Goal: Check status: Check status

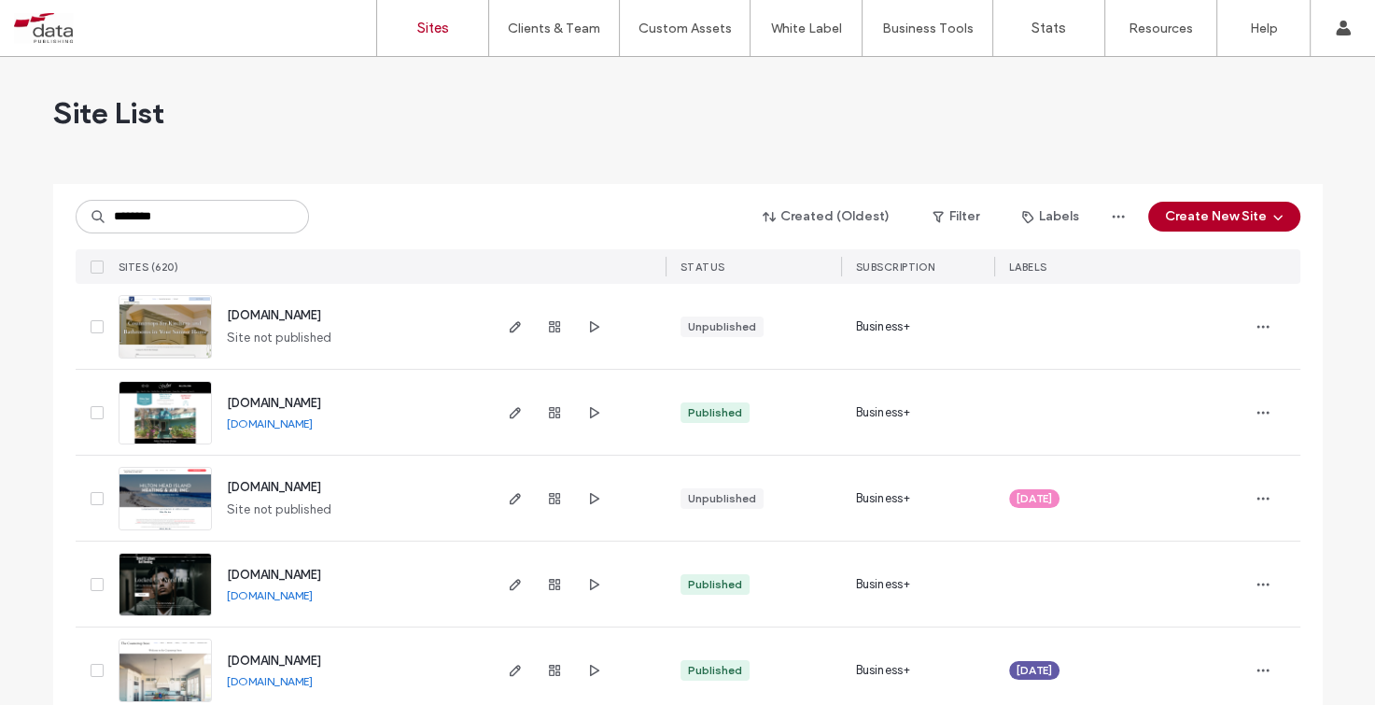
type input "********"
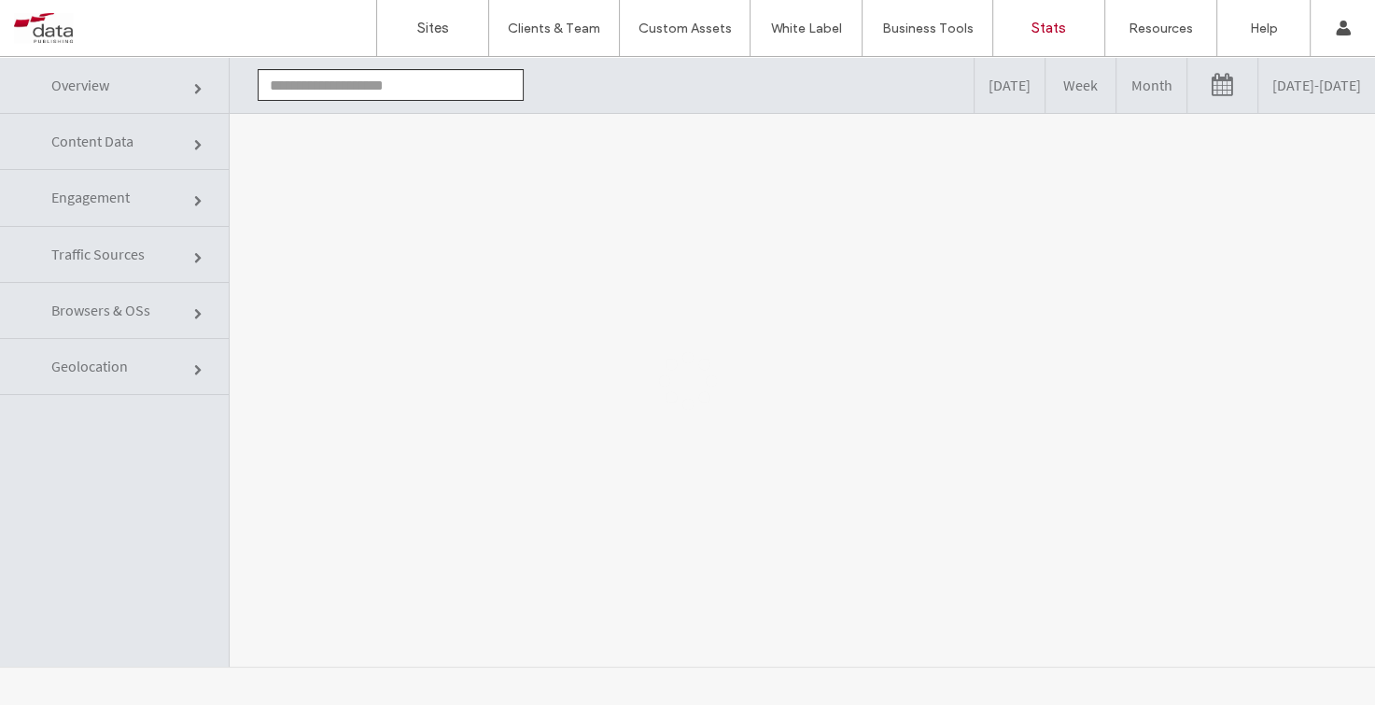
type input "**********"
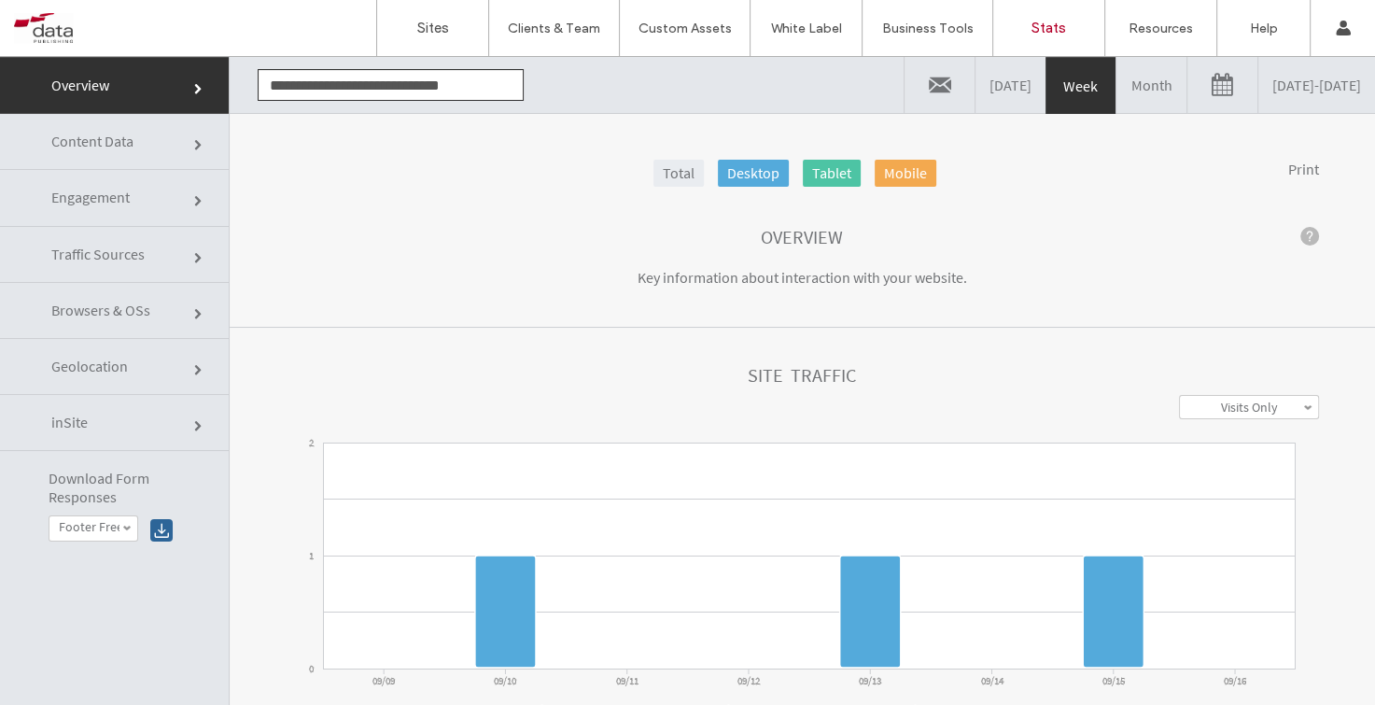
click at [1187, 88] on link at bounding box center [1222, 85] width 70 height 56
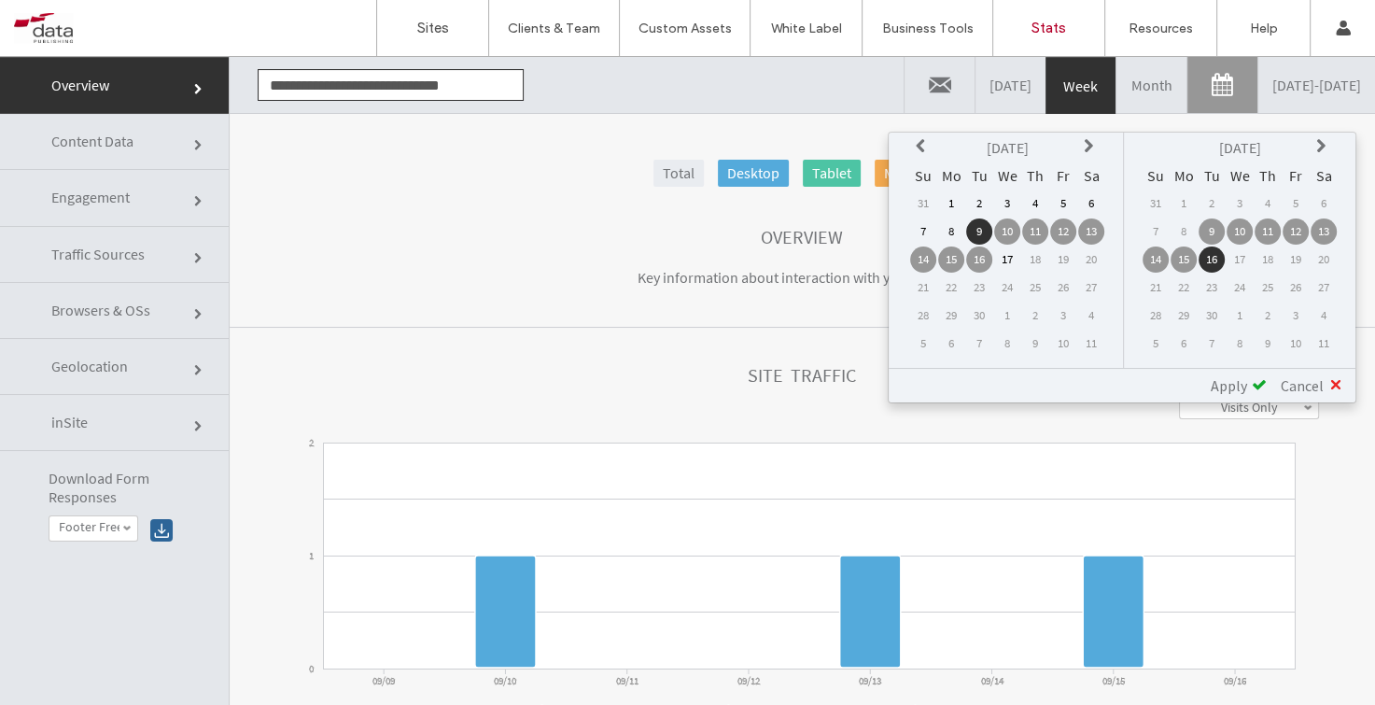
click at [920, 146] on th at bounding box center [923, 147] width 26 height 26
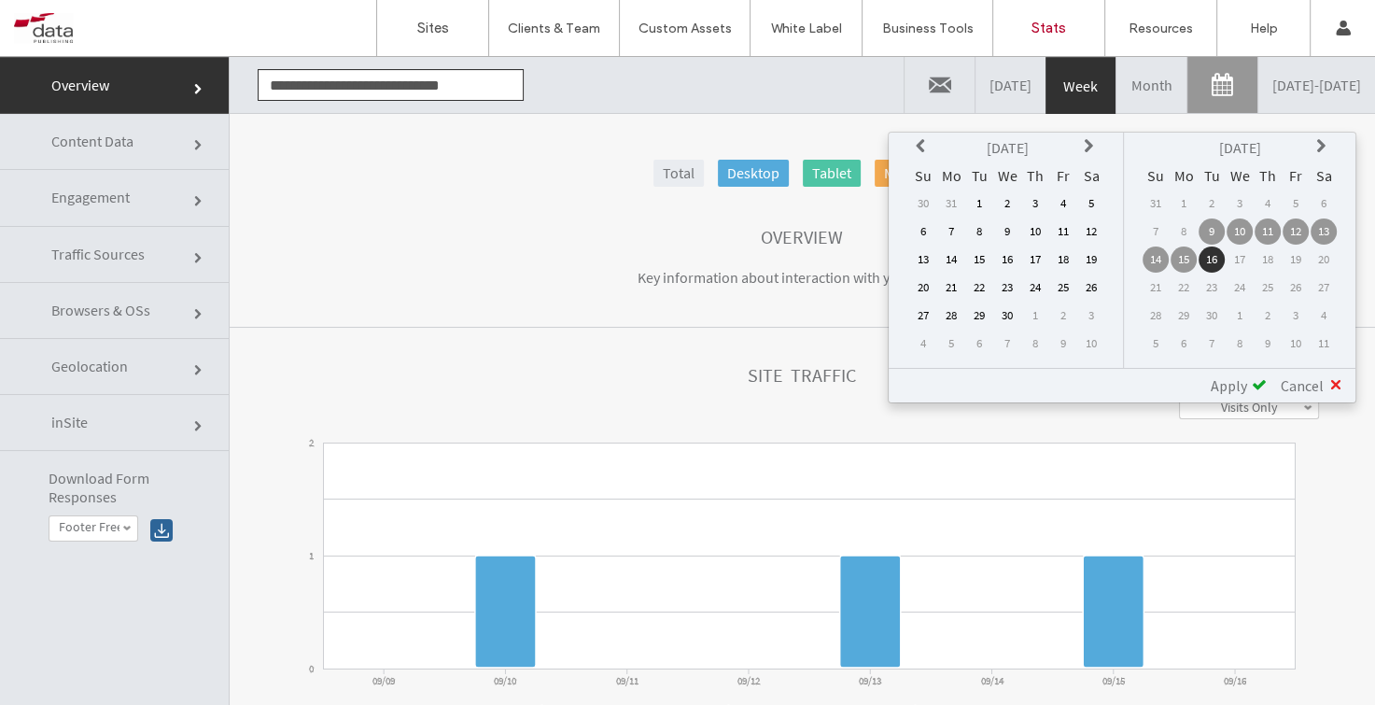
click at [920, 146] on th at bounding box center [923, 147] width 26 height 26
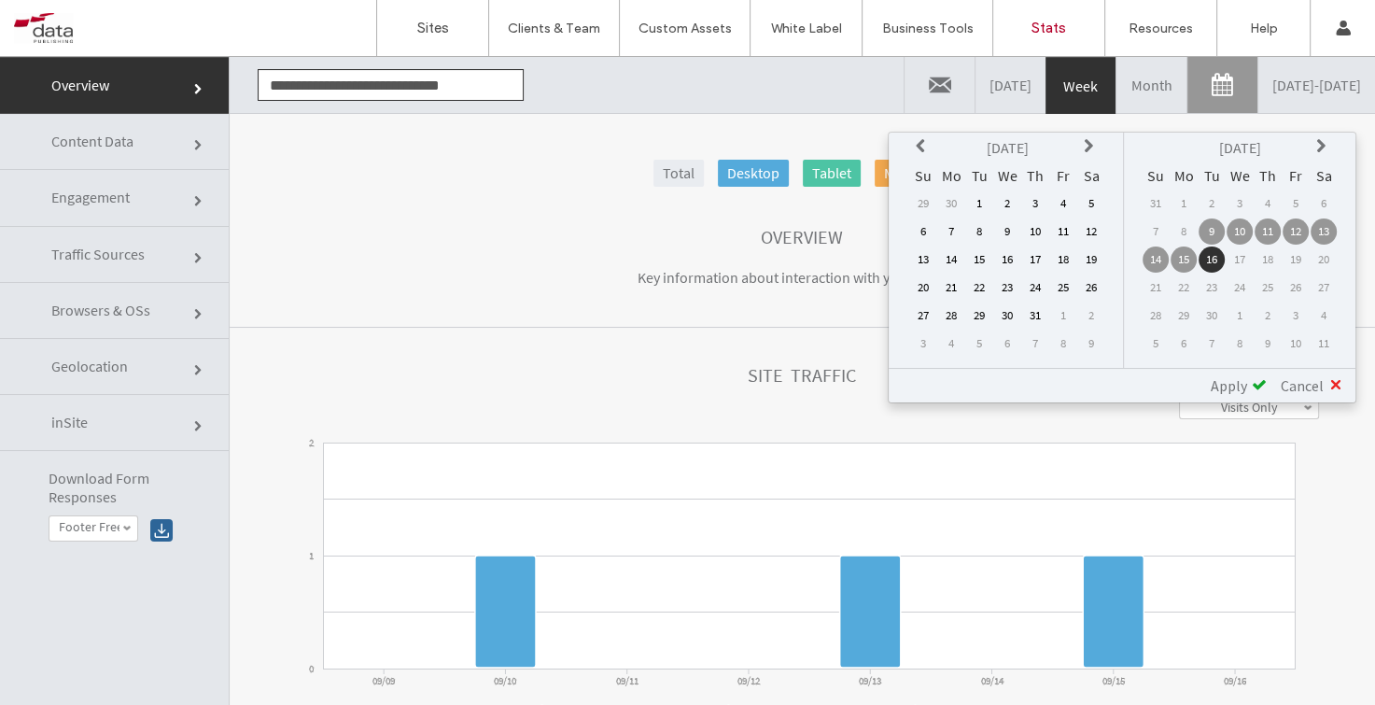
click at [920, 146] on th at bounding box center [923, 147] width 26 height 26
click at [926, 232] on td "1" at bounding box center [923, 231] width 26 height 26
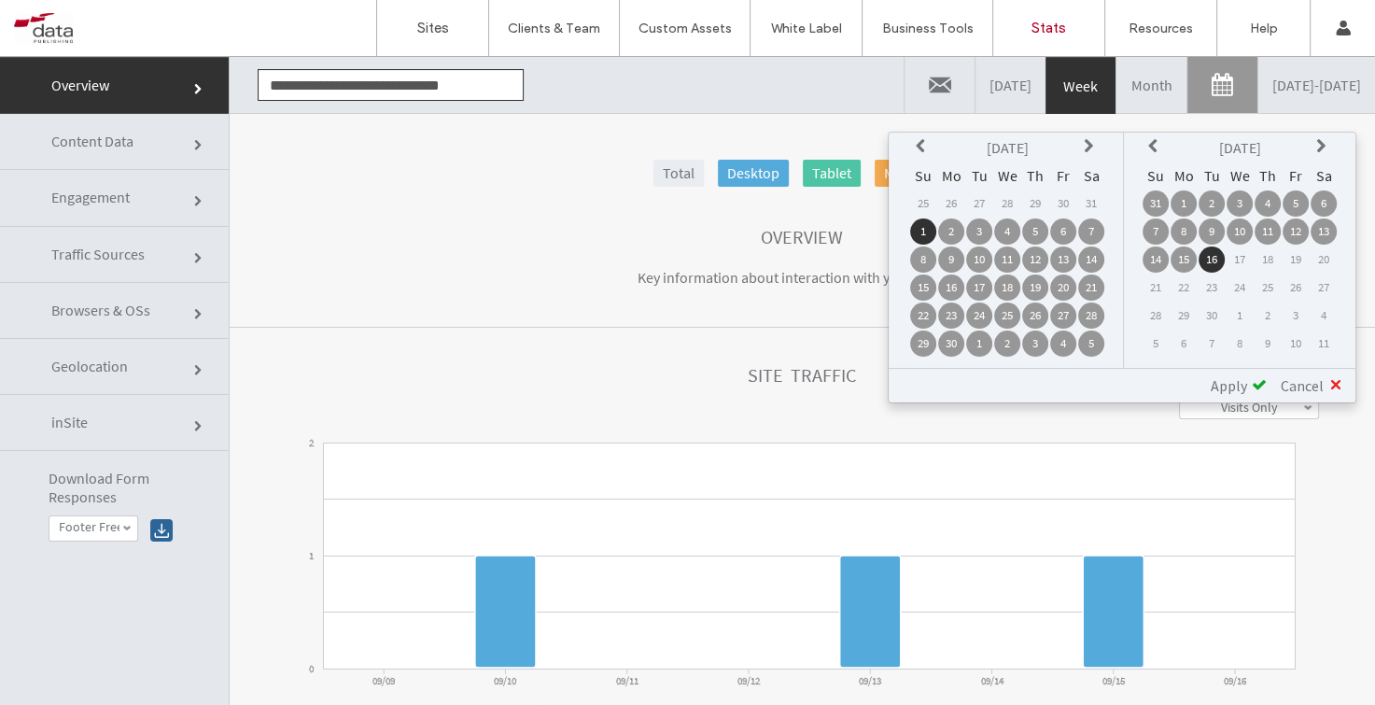
click at [1188, 201] on td "1" at bounding box center [1183, 203] width 26 height 26
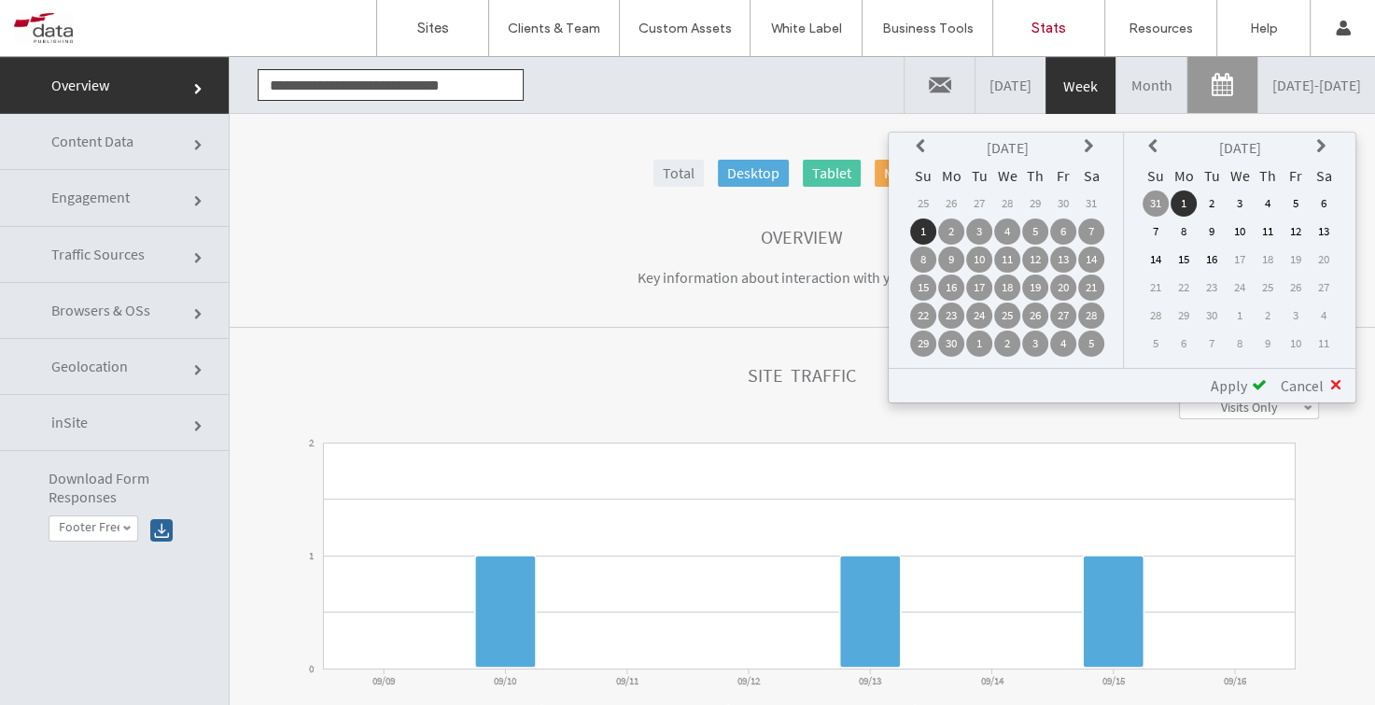
click at [1246, 385] on span "Apply" at bounding box center [1228, 385] width 36 height 19
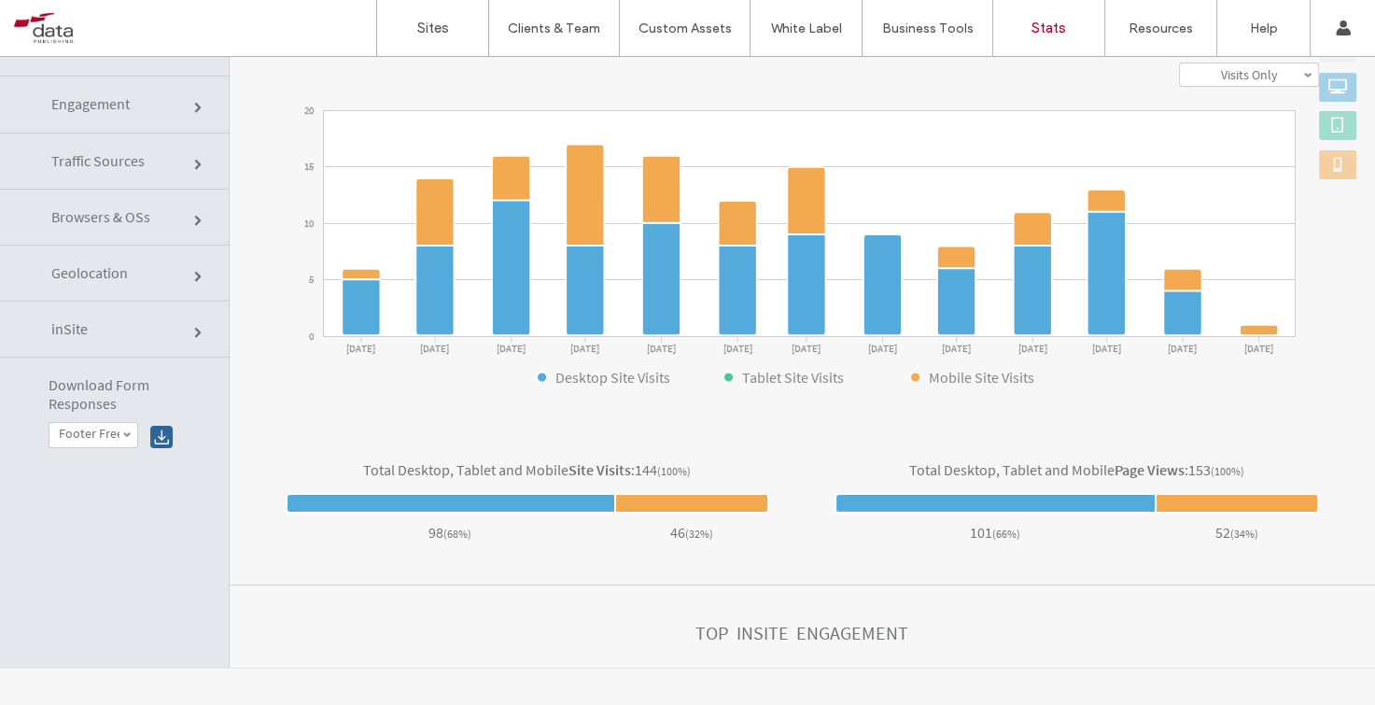
scroll to position [207, 0]
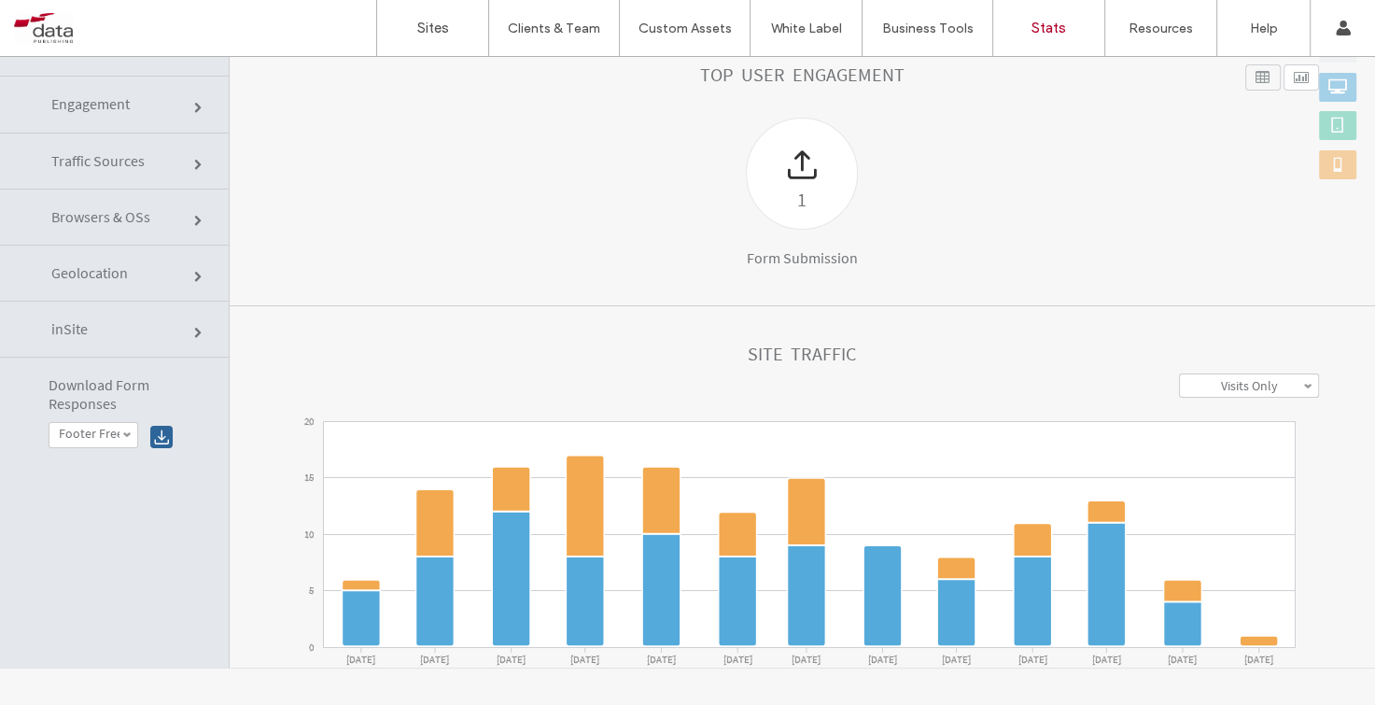
click at [1221, 390] on label "Visits Only" at bounding box center [1249, 385] width 57 height 17
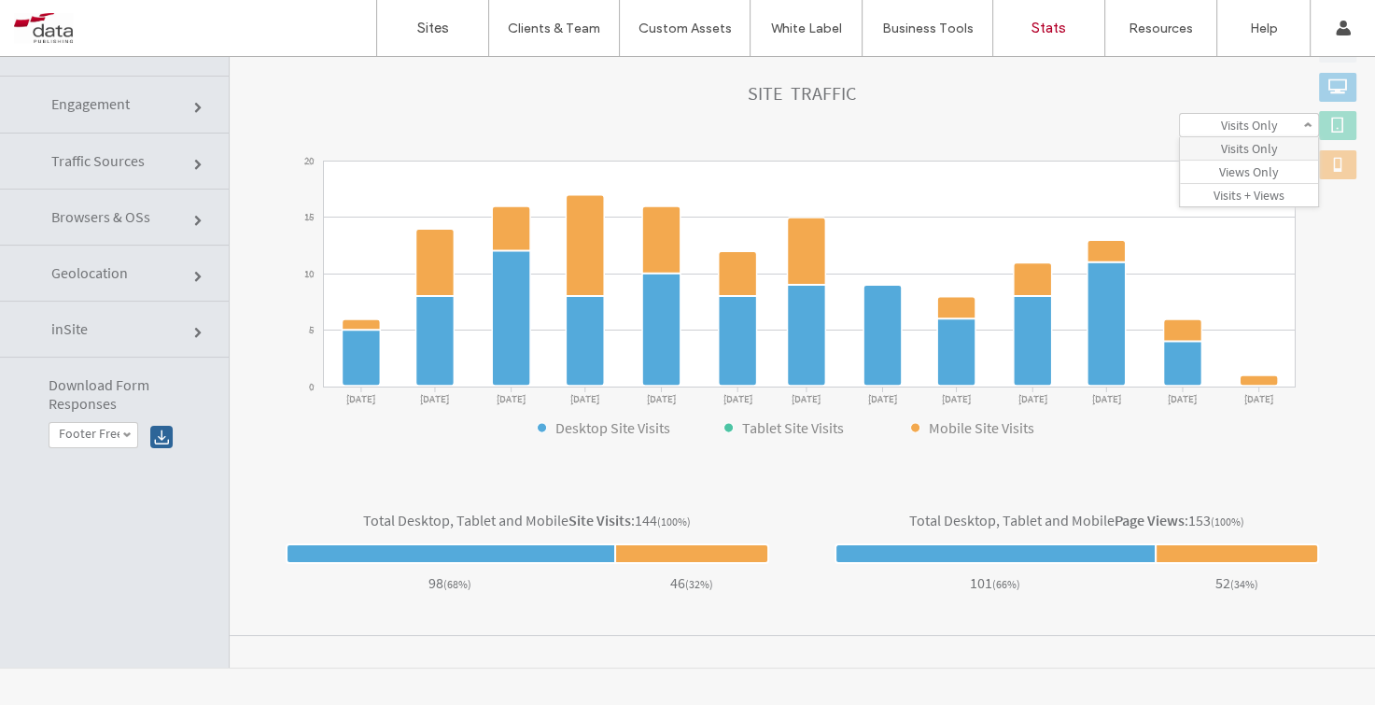
scroll to position [583, 0]
